Goal: Communication & Community: Participate in discussion

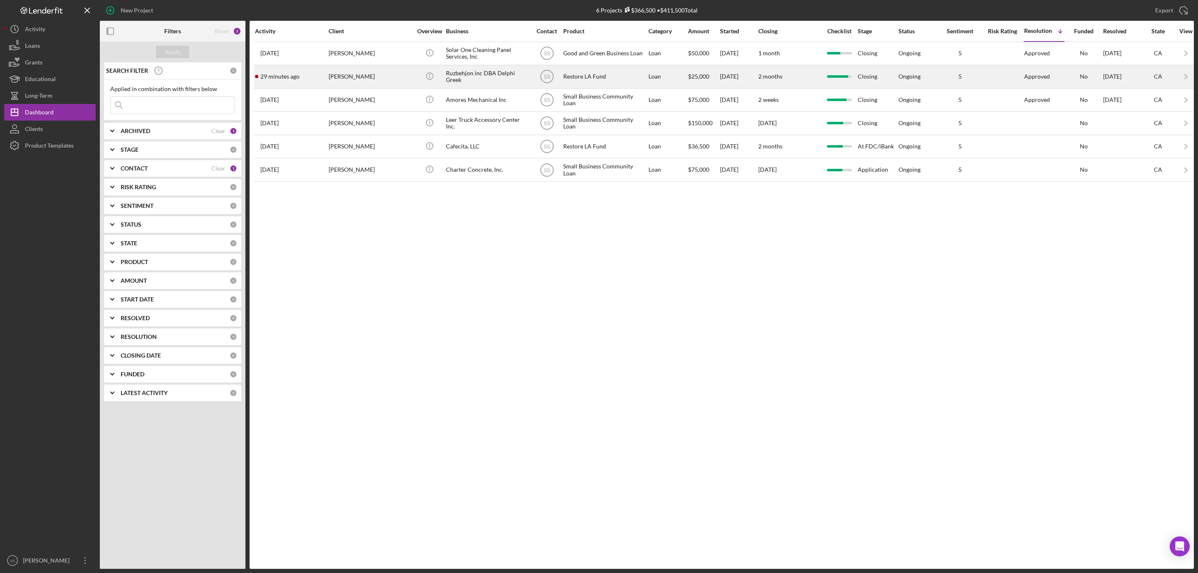
click at [398, 76] on div "[PERSON_NAME]" at bounding box center [370, 77] width 83 height 22
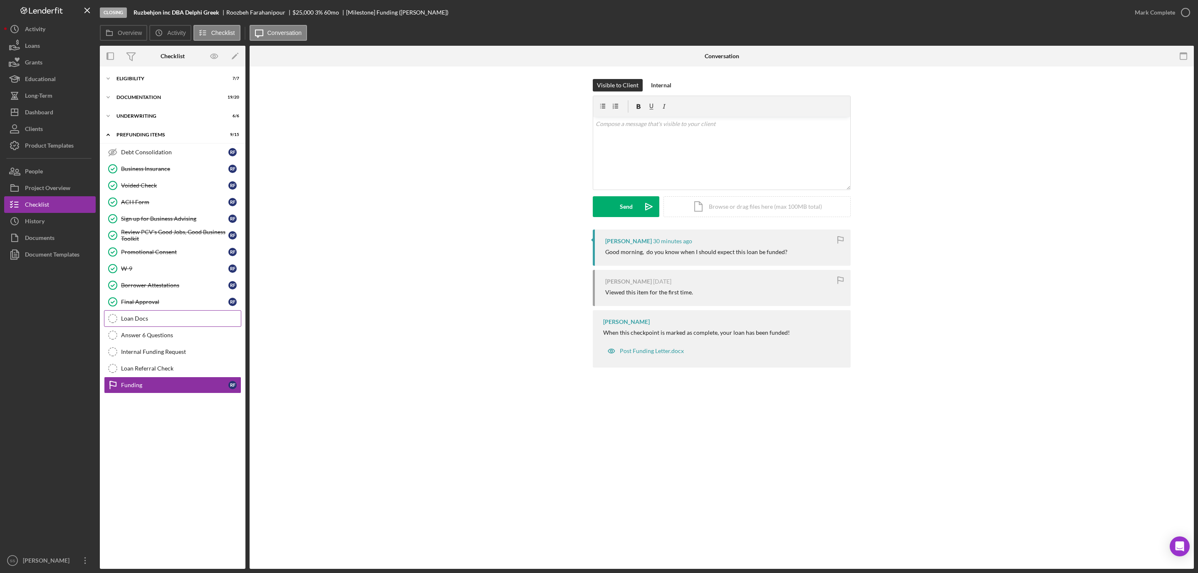
click at [177, 316] on link "Loan Docs Loan Docs" at bounding box center [172, 318] width 137 height 17
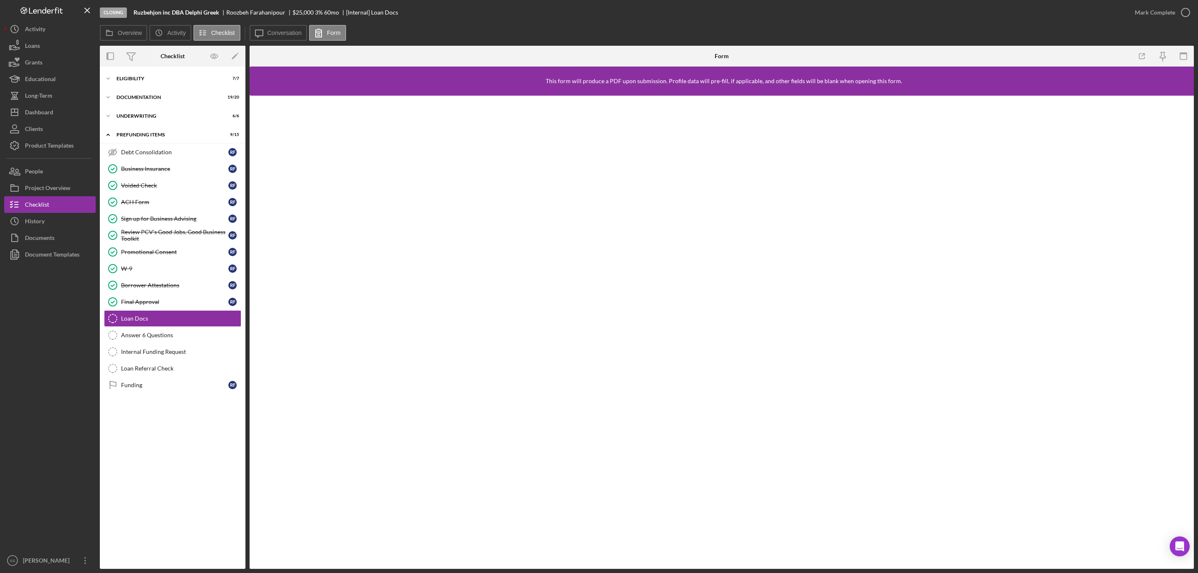
click at [284, 24] on div "Closing Ruzbehjon inc DBA Delphi Greek [PERSON_NAME] $25,000 3 % 60 mo [Interna…" at bounding box center [613, 12] width 1026 height 25
click at [281, 29] on button "Icon/Message Conversation" at bounding box center [279, 33] width 58 height 16
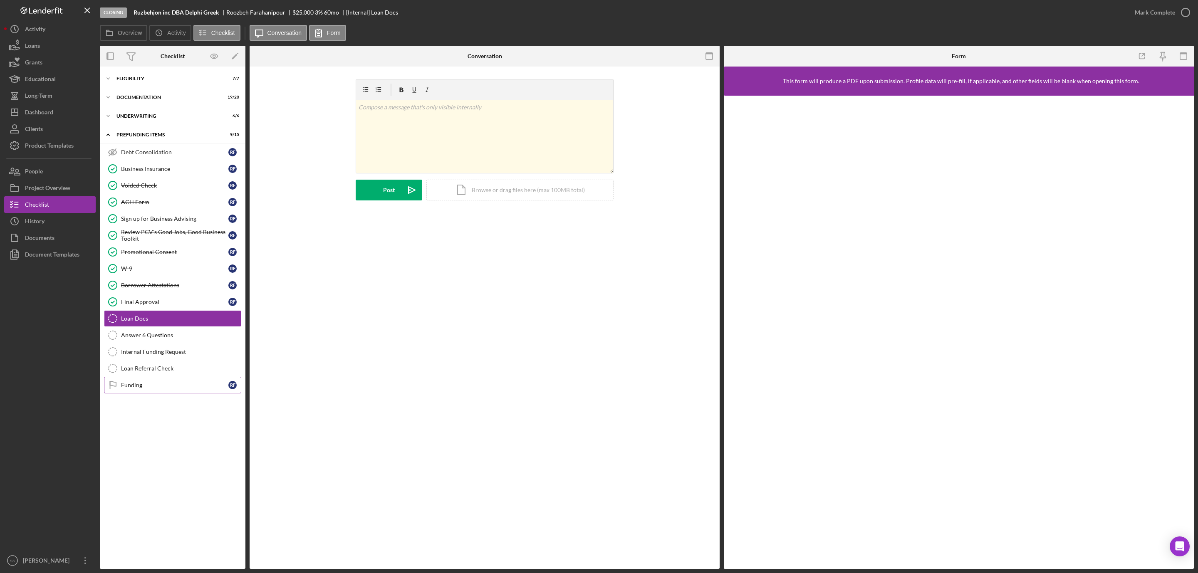
click at [157, 388] on div "Funding" at bounding box center [174, 385] width 107 height 7
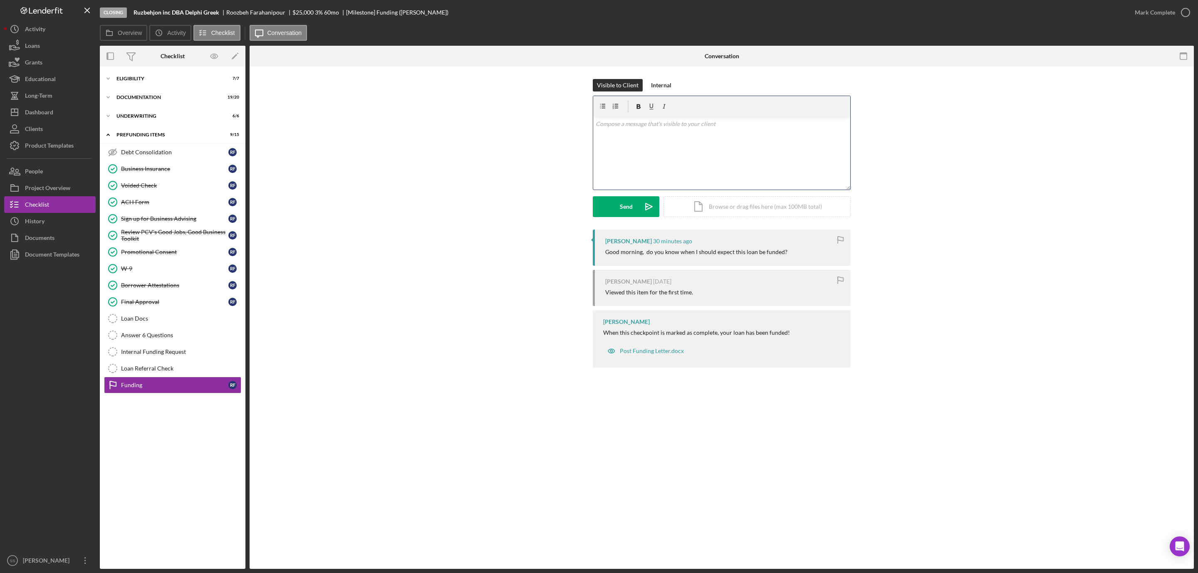
click at [639, 167] on div "v Color teal Color pink Remove color Add row above Add row below Add column bef…" at bounding box center [721, 153] width 257 height 73
click at [624, 201] on div "Send" at bounding box center [626, 206] width 13 height 21
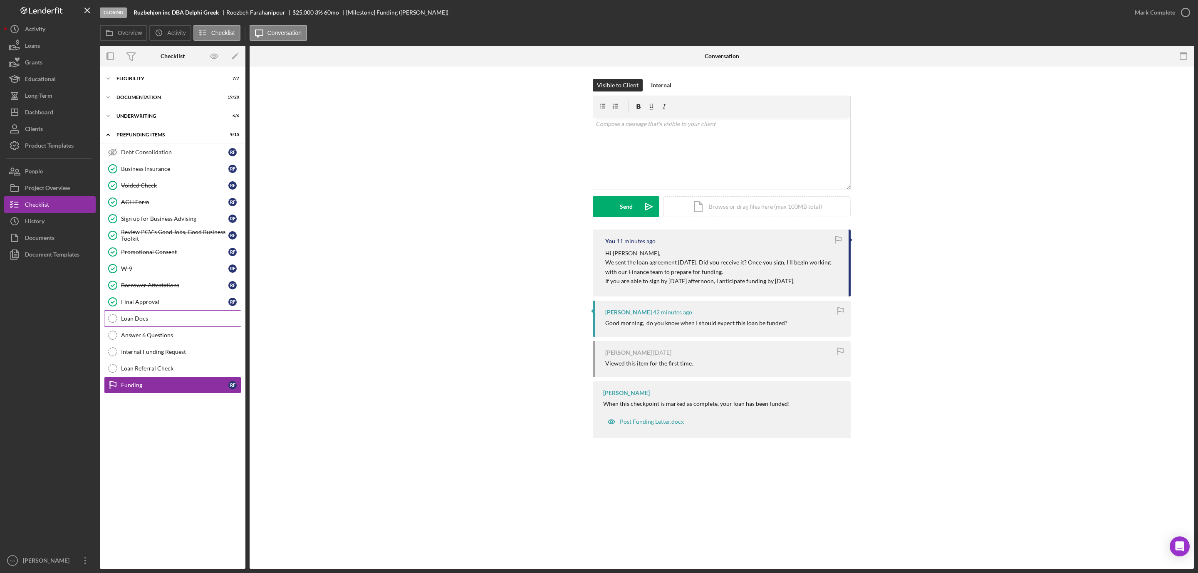
click at [144, 319] on link "Loan Docs Loan Docs" at bounding box center [172, 318] width 137 height 17
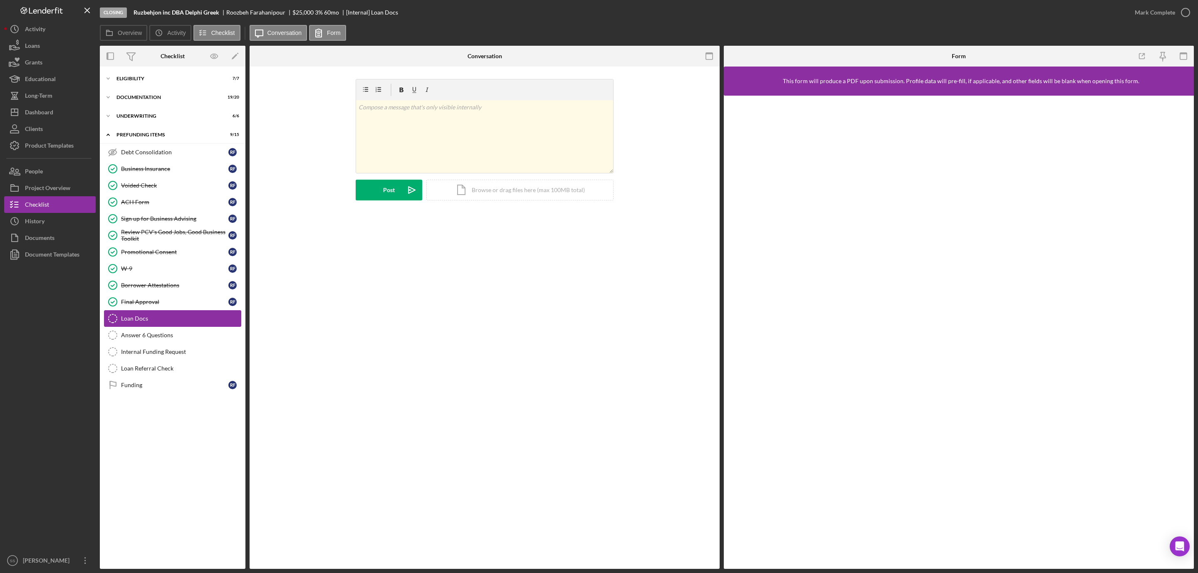
click at [144, 319] on link "Loan Docs Loan Docs" at bounding box center [172, 318] width 137 height 17
